Goal: Find specific page/section: Find specific page/section

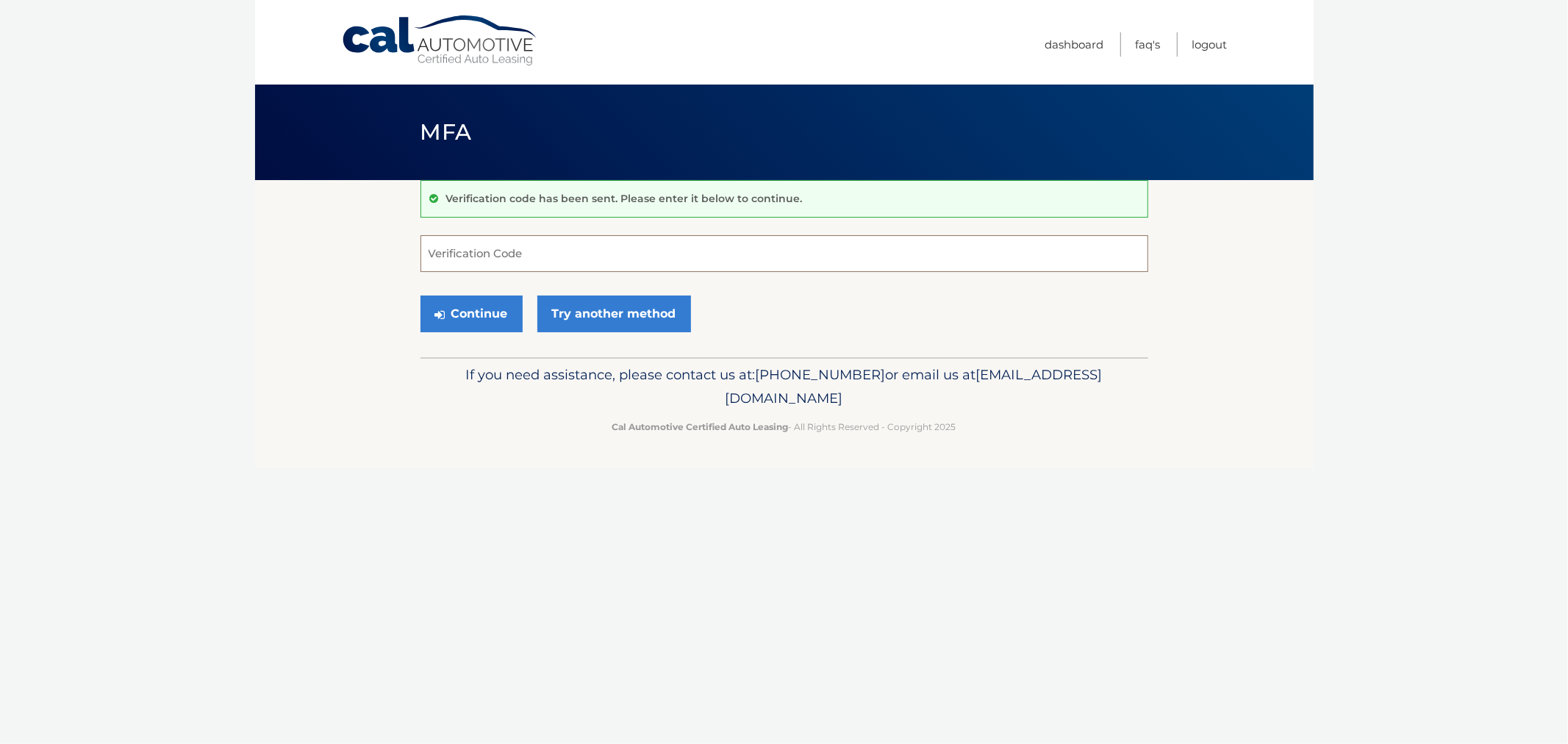
click at [454, 253] on input "Verification Code" at bounding box center [784, 253] width 728 height 36
type input "965204"
click at [421, 295] on button "Continue" at bounding box center [471, 313] width 102 height 36
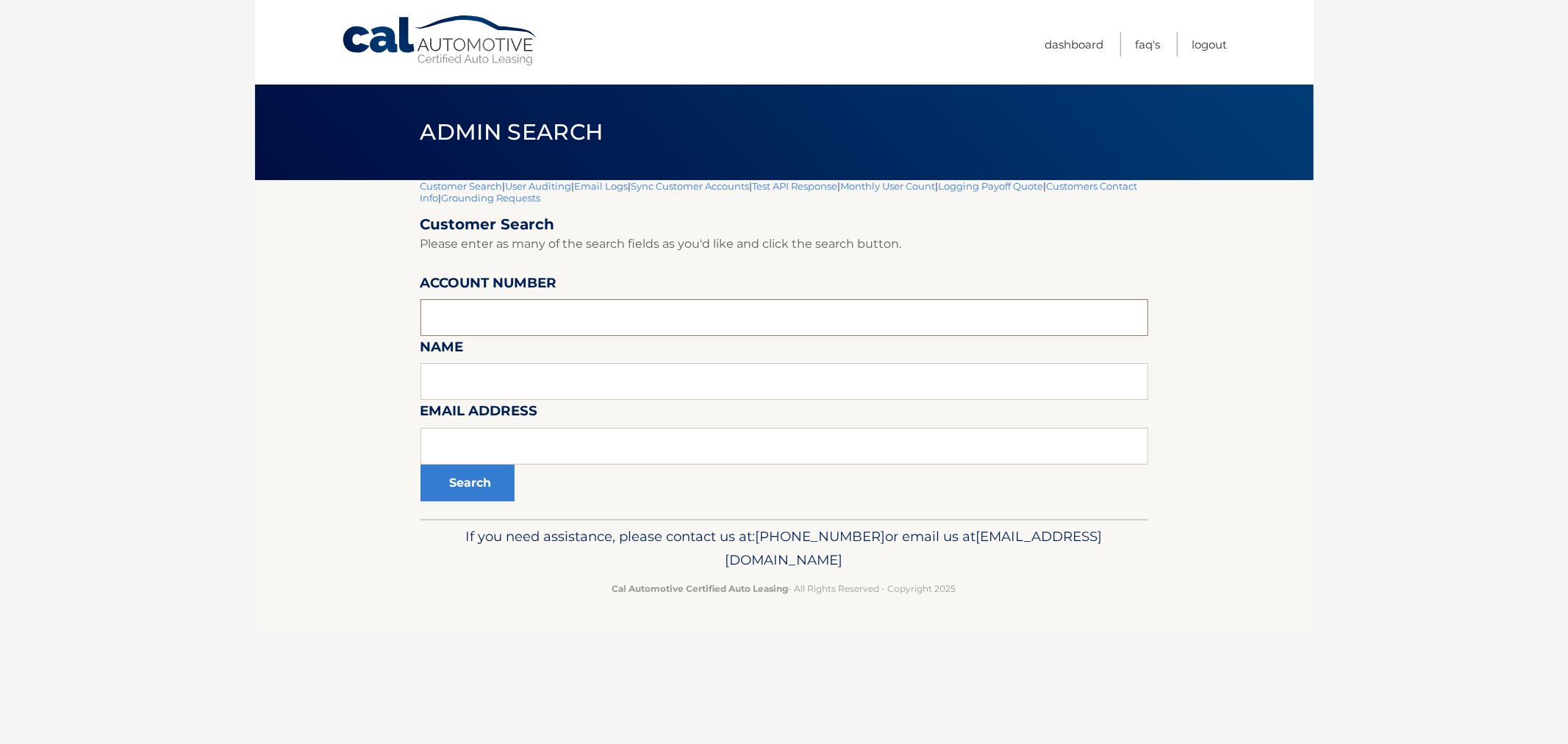
click at [479, 310] on input "text" at bounding box center [784, 317] width 728 height 36
paste input "44455526223"
type input "44455526223"
click at [491, 487] on button "Search" at bounding box center [467, 482] width 94 height 36
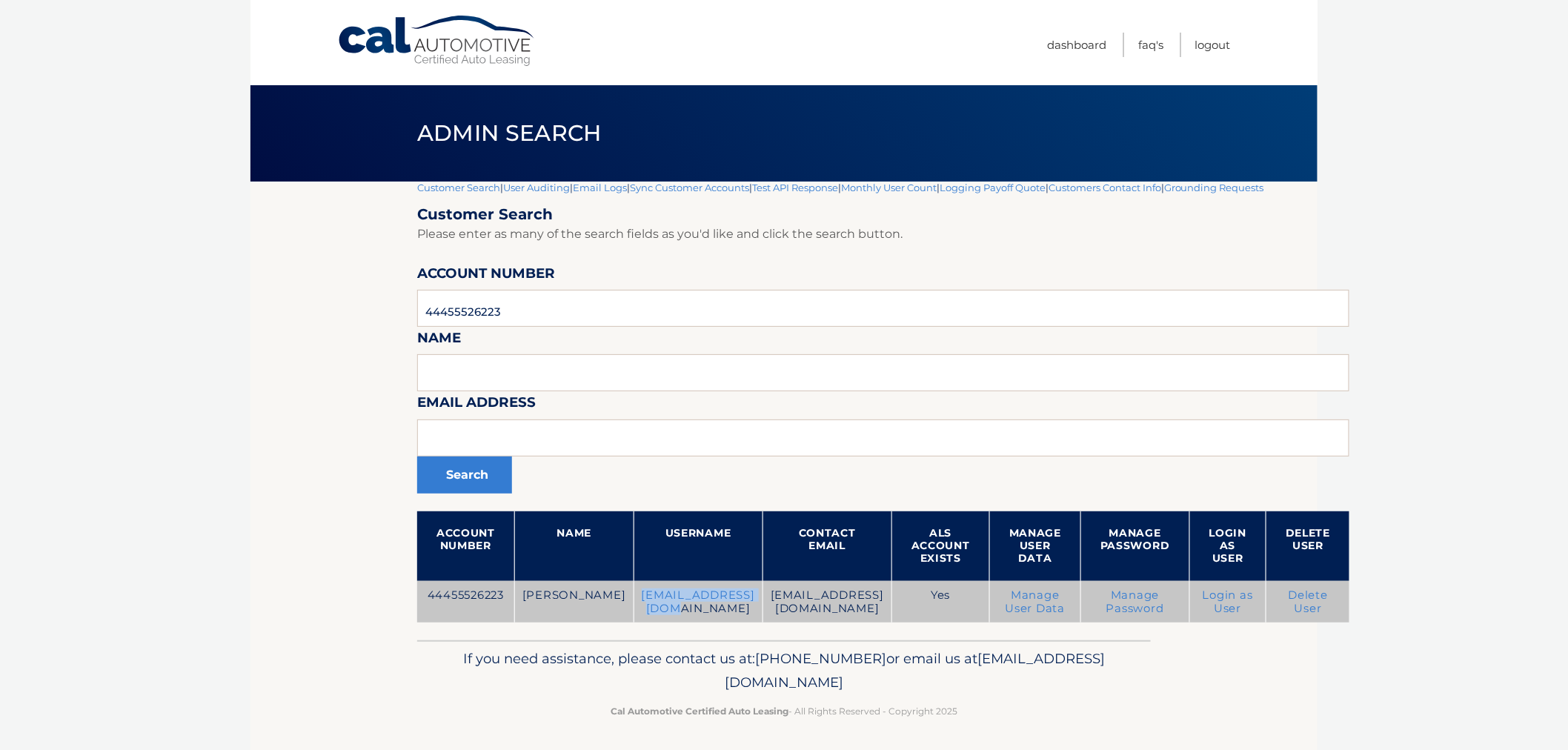
drag, startPoint x: 603, startPoint y: 591, endPoint x: 745, endPoint y: 595, distance: 142.1
click at [745, 595] on td "[EMAIL_ADDRESS][DOMAIN_NAME]" at bounding box center [698, 602] width 129 height 42
copy td "[EMAIL_ADDRESS][DOMAIN_NAME]"
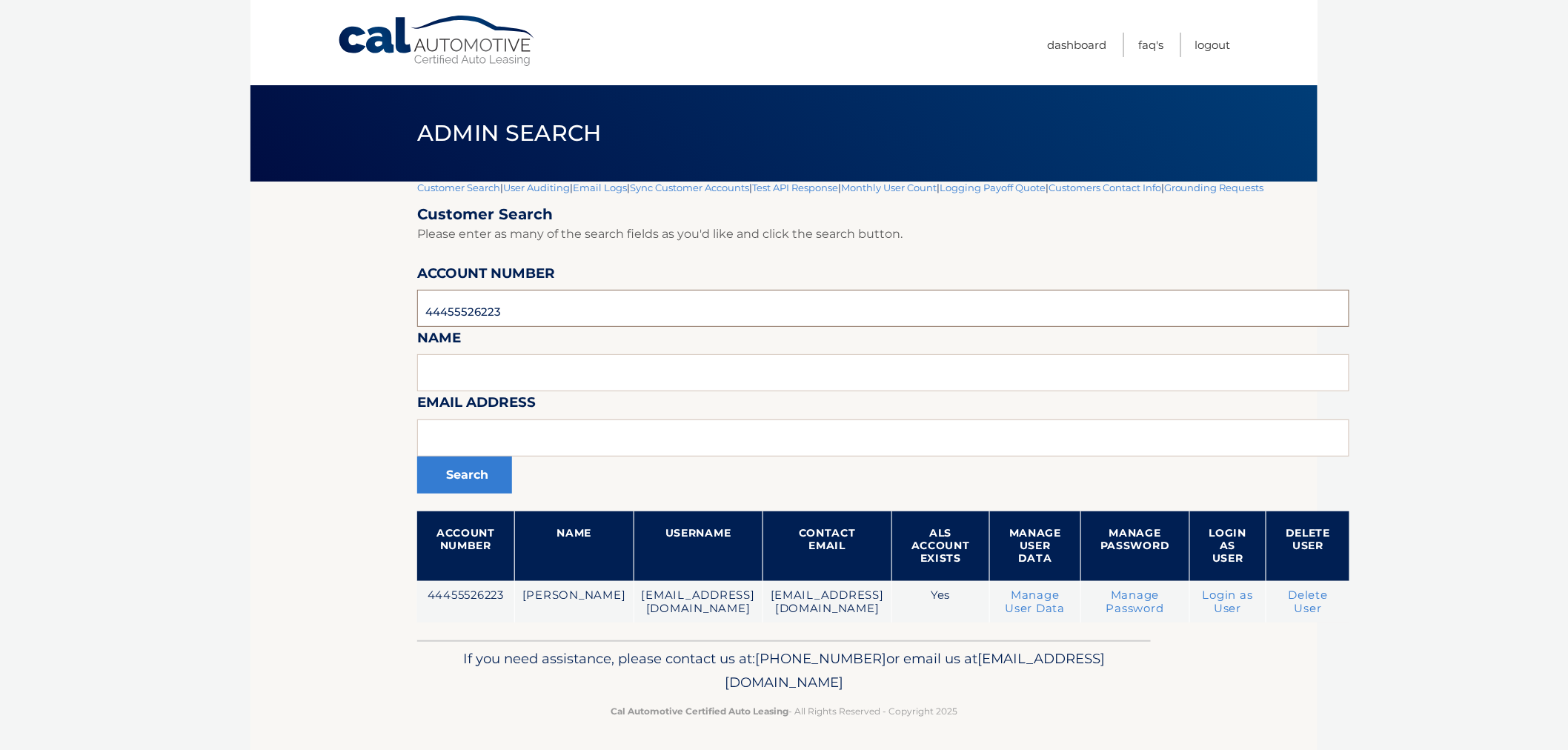
click at [544, 298] on input "44455526223" at bounding box center [883, 308] width 932 height 37
paste input "754"
type input "44455527543"
drag, startPoint x: 465, startPoint y: 494, endPoint x: 465, endPoint y: 479, distance: 15.0
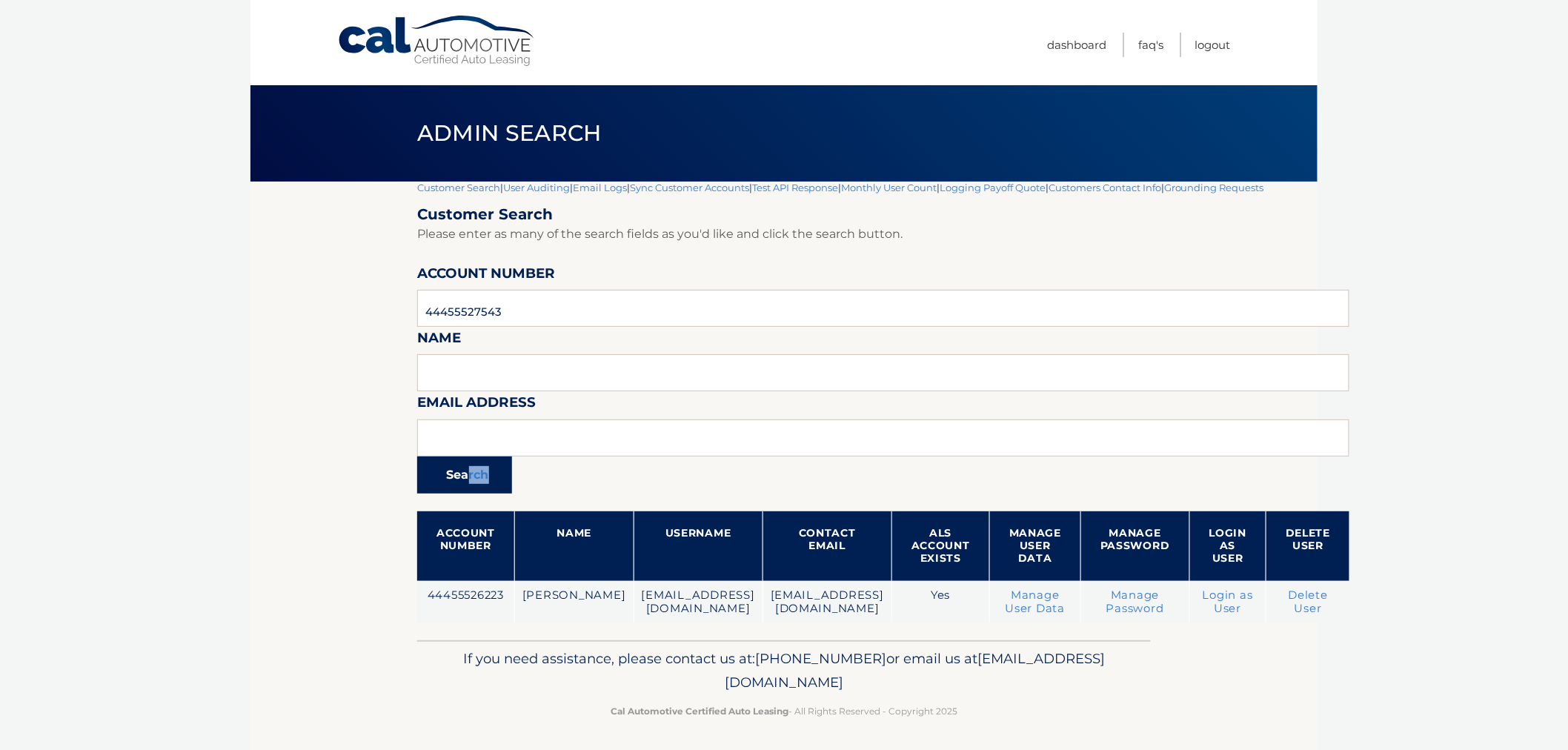
click at [465, 485] on form "Customer Search Please enter as many of the search fields as you'd like and cli…" at bounding box center [883, 414] width 932 height 417
click at [465, 479] on button "Search" at bounding box center [464, 475] width 95 height 37
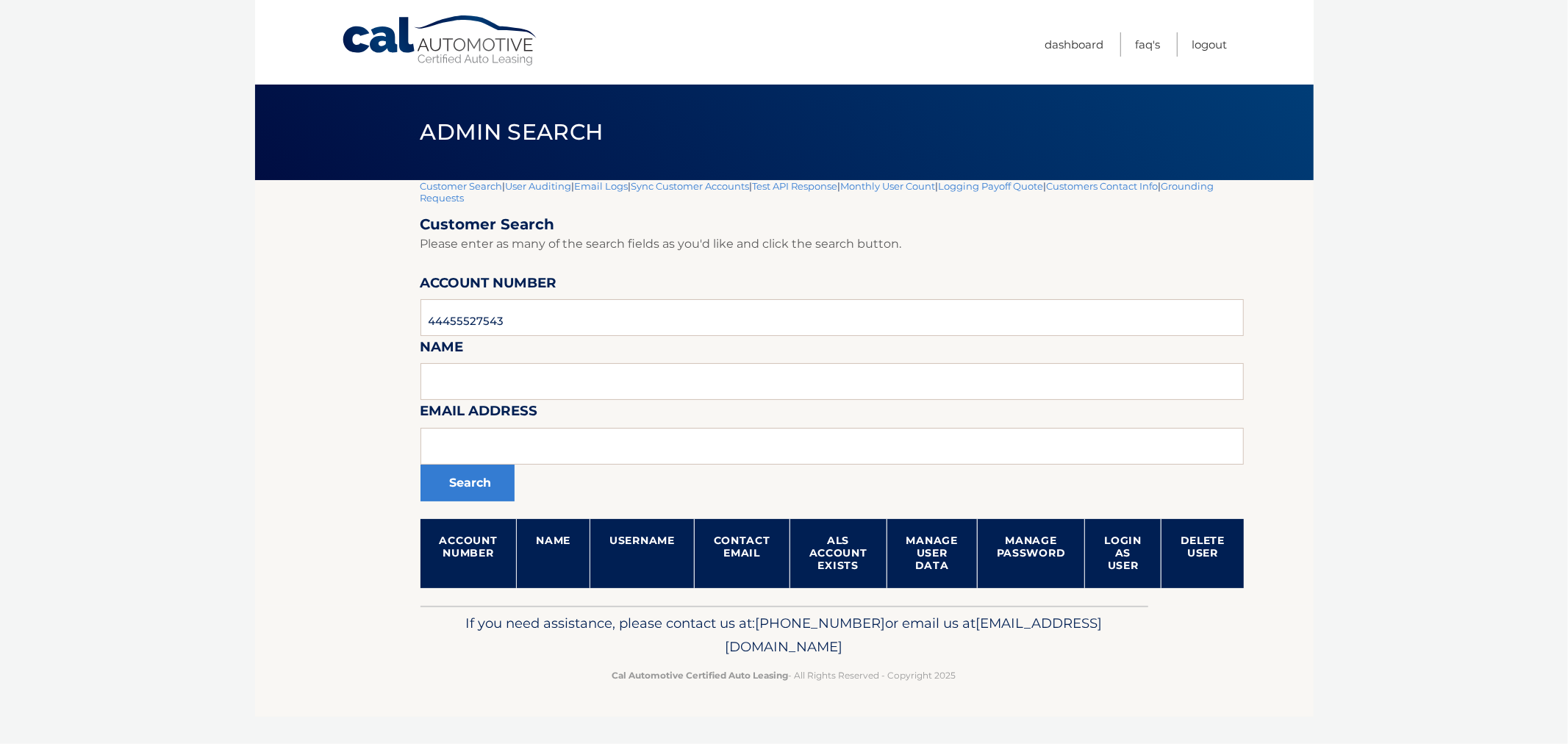
click at [480, 182] on link "Customer Search" at bounding box center [462, 186] width 82 height 12
